Goal: Task Accomplishment & Management: Manage account settings

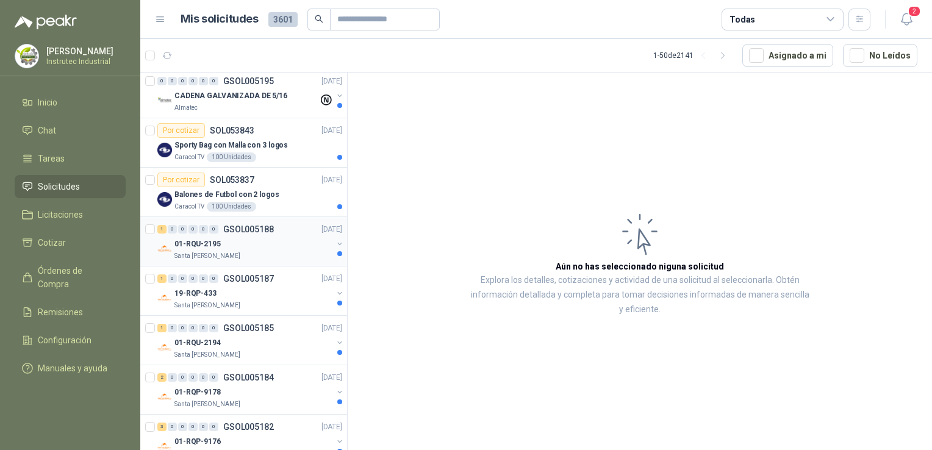
scroll to position [122, 0]
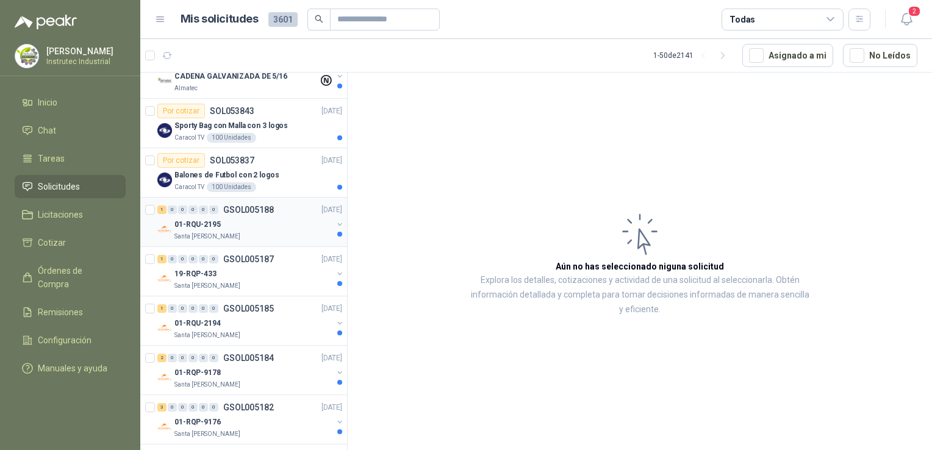
click at [271, 232] on div "Santa [PERSON_NAME]" at bounding box center [253, 237] width 158 height 10
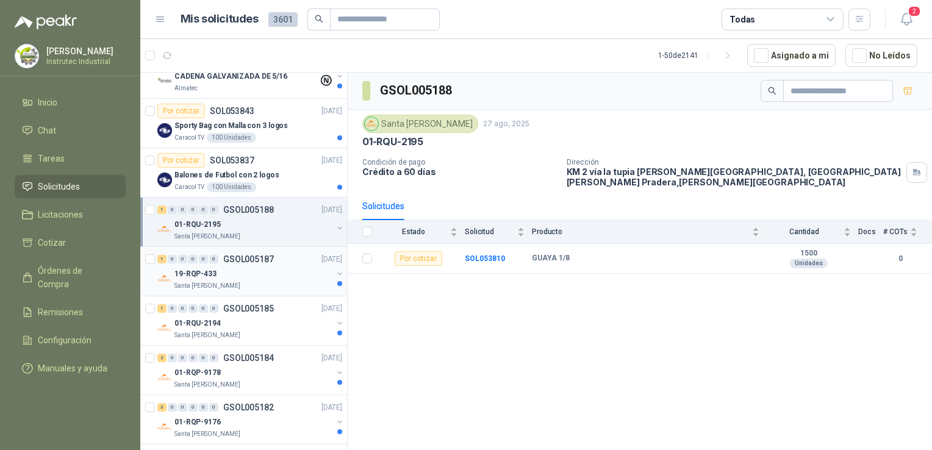
click at [246, 275] on div "19-RQP-433" at bounding box center [253, 273] width 158 height 15
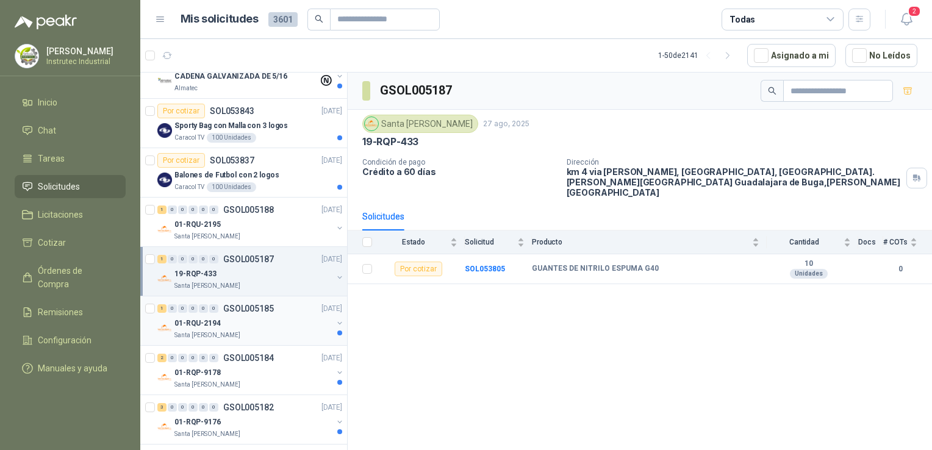
click at [238, 330] on div "Santa [PERSON_NAME]" at bounding box center [253, 335] width 158 height 10
